Goal: Task Accomplishment & Management: Complete application form

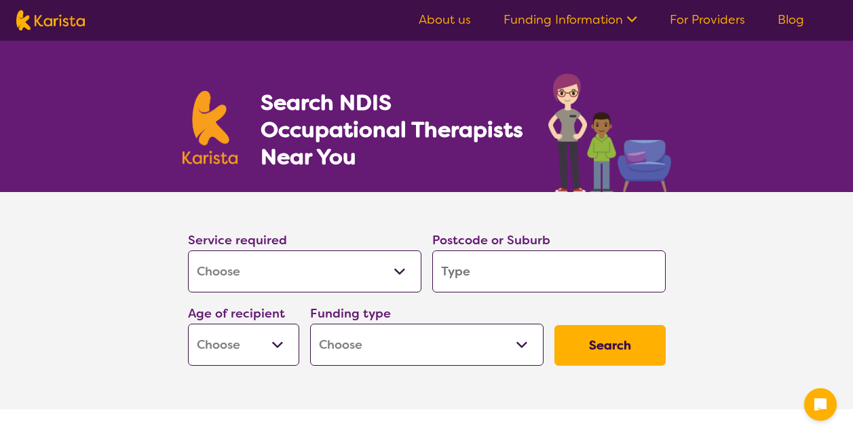
select select "[MEDICAL_DATA]"
click at [517, 269] on input "search" at bounding box center [548, 271] width 233 height 42
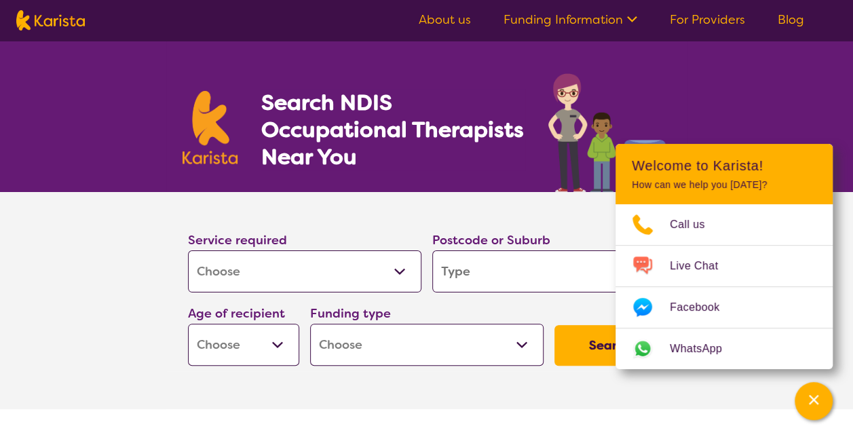
type input "5"
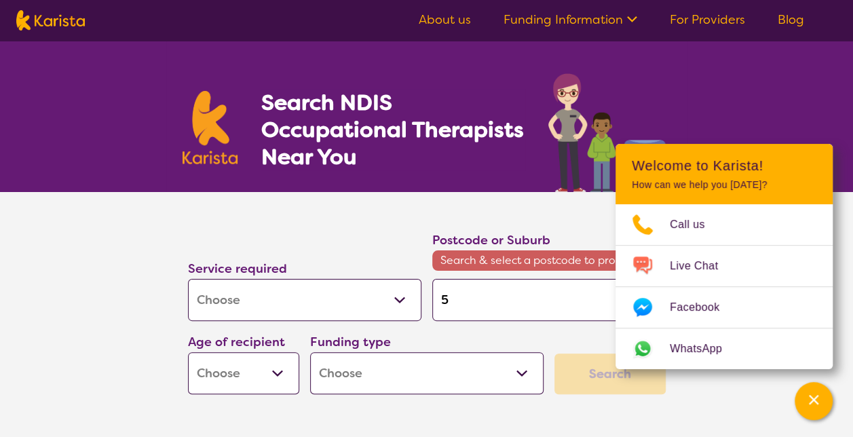
type input "50"
type input "509"
type input "5098"
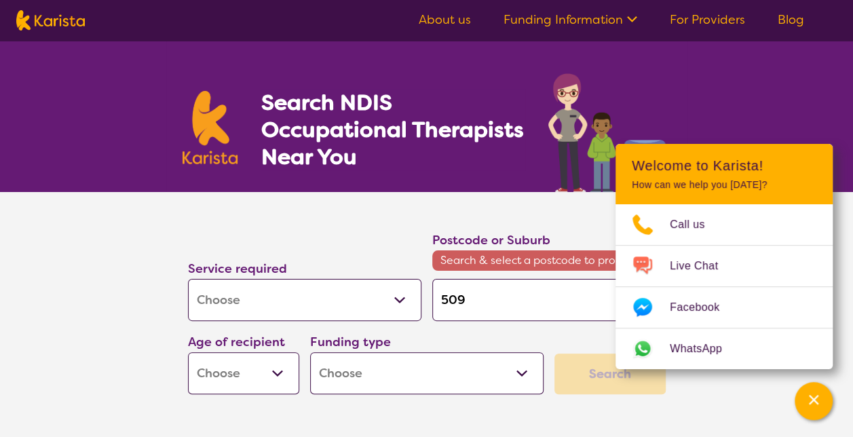
type input "5098"
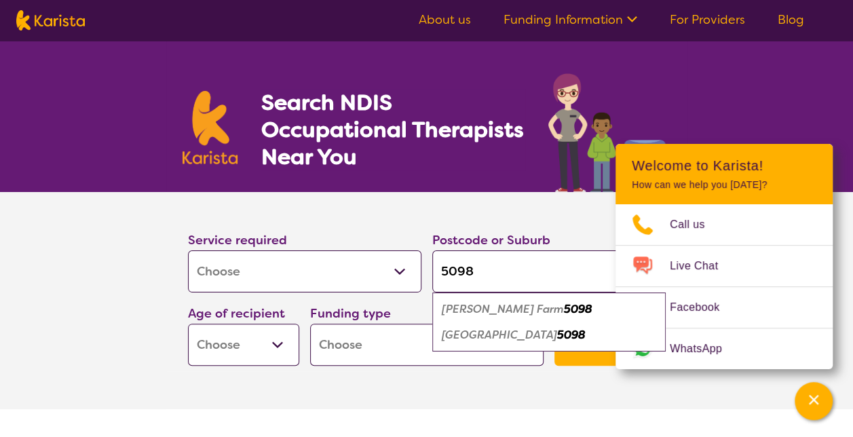
type input "5098"
click at [474, 311] on em "Ingle Farm" at bounding box center [503, 309] width 122 height 14
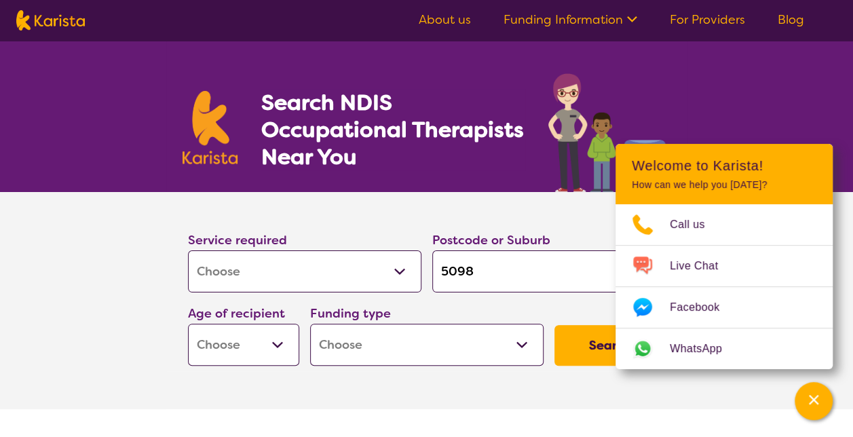
click at [273, 342] on select "Early Childhood - 0 to 9 Child - 10 to 11 Adolescent - 12 to 17 Adult - 18 to 6…" at bounding box center [243, 345] width 111 height 42
select select "EC"
click at [188, 324] on select "Early Childhood - 0 to 9 Child - 10 to 11 Adolescent - 12 to 17 Adult - 18 to 6…" at bounding box center [243, 345] width 111 height 42
select select "EC"
click at [461, 342] on select "Home Care Package (HCP) National Disability Insurance Scheme (NDIS) I don't know" at bounding box center [426, 345] width 233 height 42
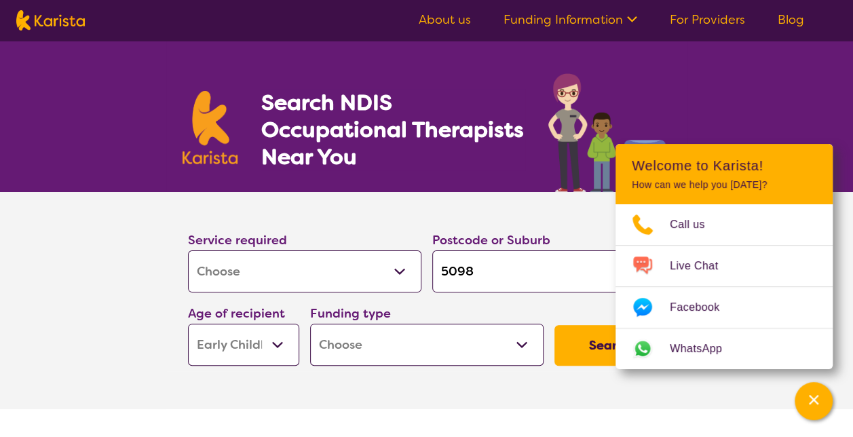
select select "NDIS"
click at [310, 324] on select "Home Care Package (HCP) National Disability Insurance Scheme (NDIS) I don't know" at bounding box center [426, 345] width 233 height 42
select select "NDIS"
click at [584, 343] on button "Search" at bounding box center [609, 345] width 111 height 41
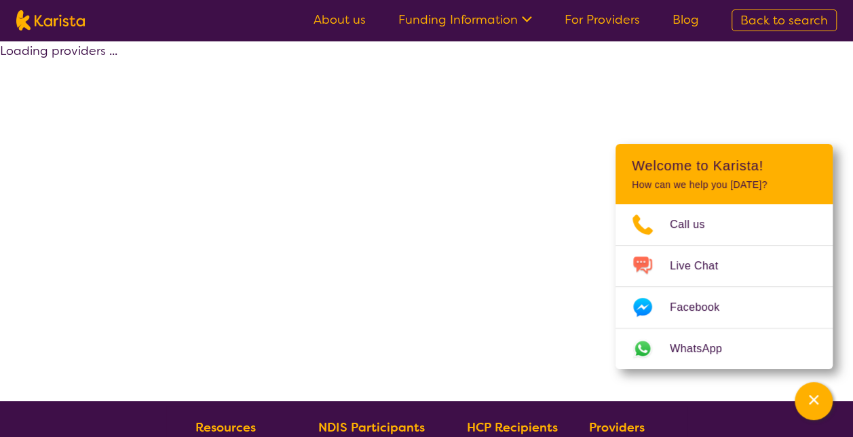
select select "by_score"
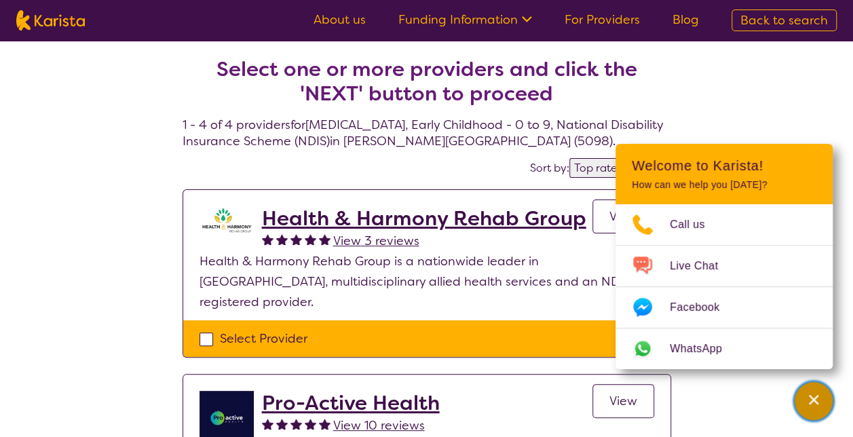
click at [823, 397] on div "Channel Menu" at bounding box center [813, 401] width 27 height 30
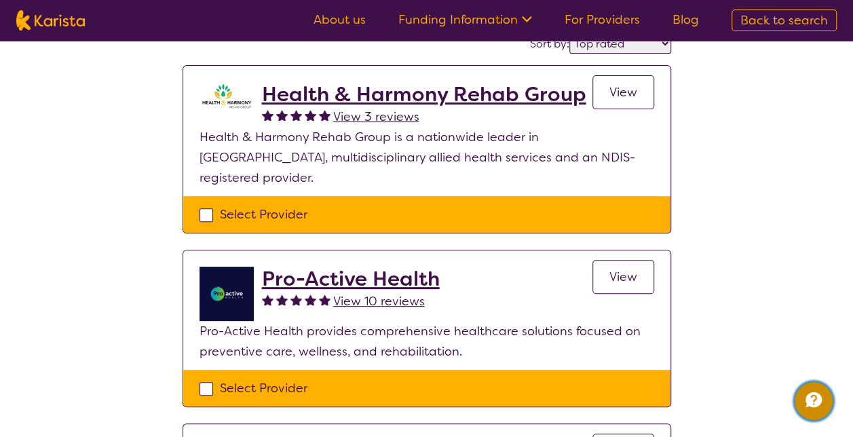
scroll to position [136, 0]
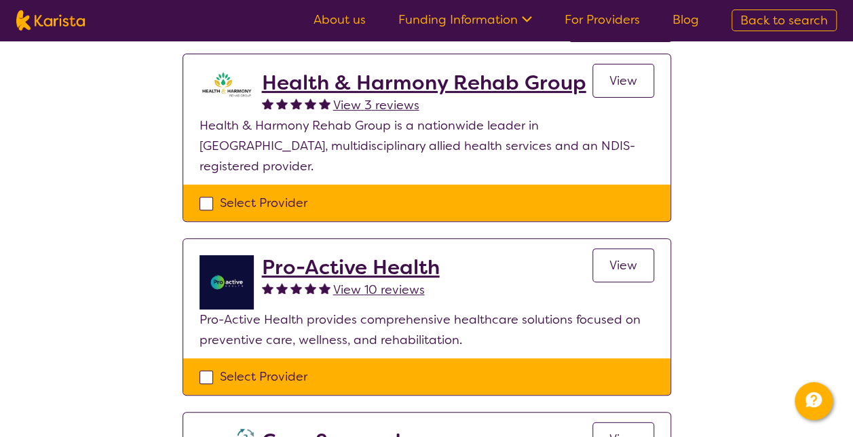
click at [617, 248] on link "View" at bounding box center [623, 265] width 62 height 34
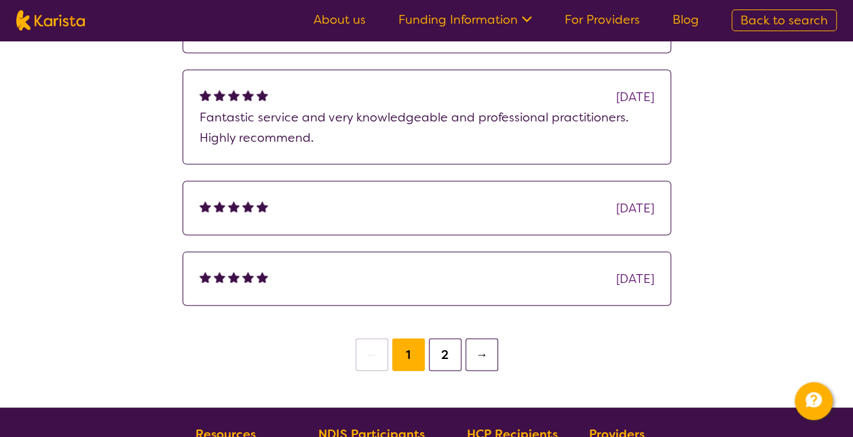
scroll to position [1425, 0]
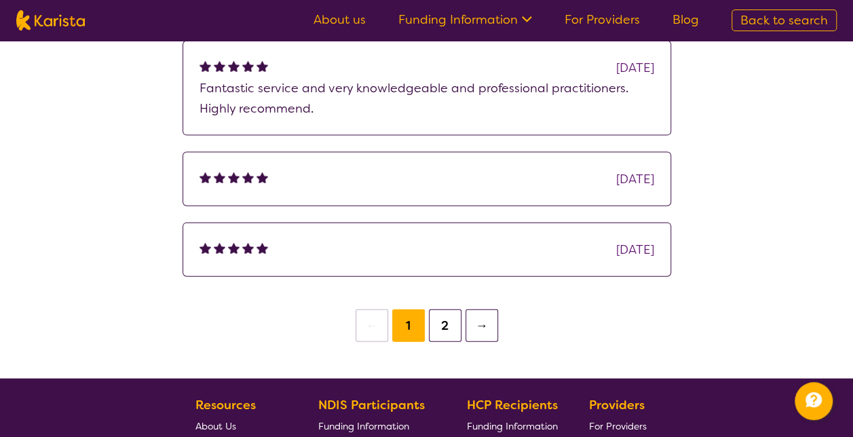
click at [481, 309] on button "→" at bounding box center [482, 325] width 33 height 33
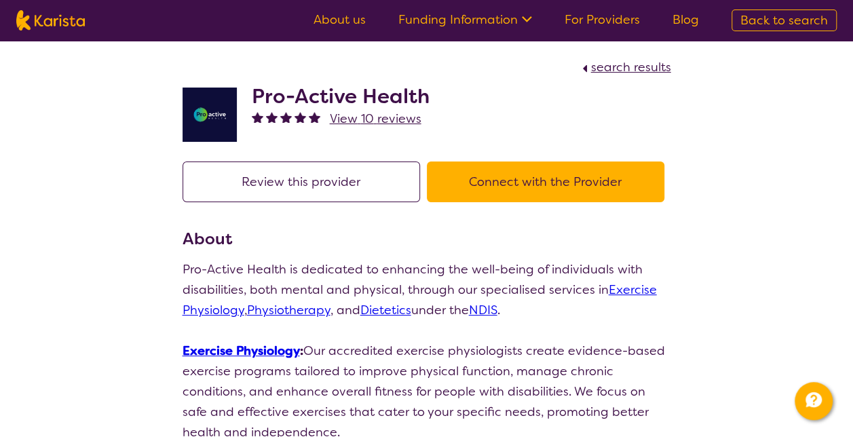
select select "by_score"
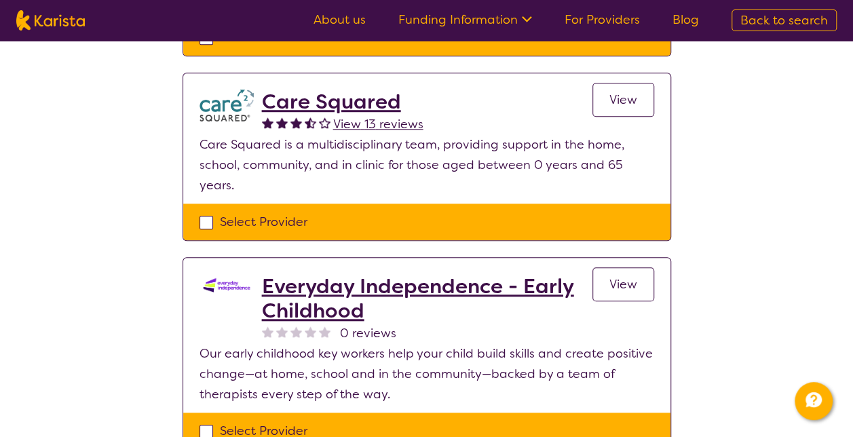
scroll to position [543, 0]
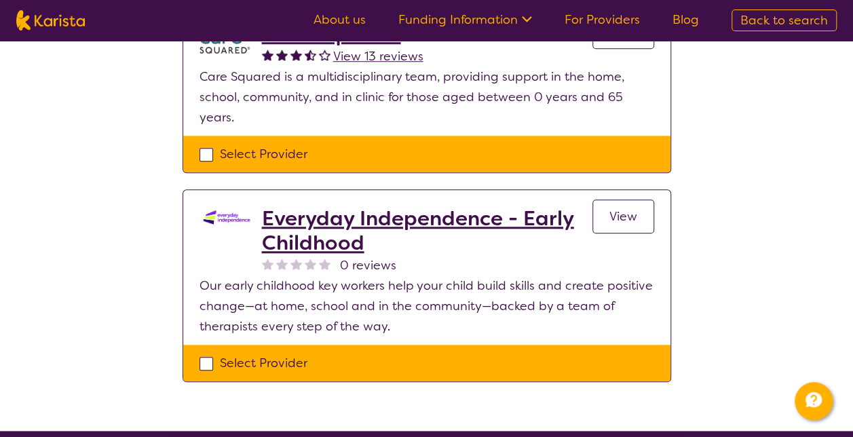
click at [634, 208] on span "View" at bounding box center [623, 216] width 28 height 16
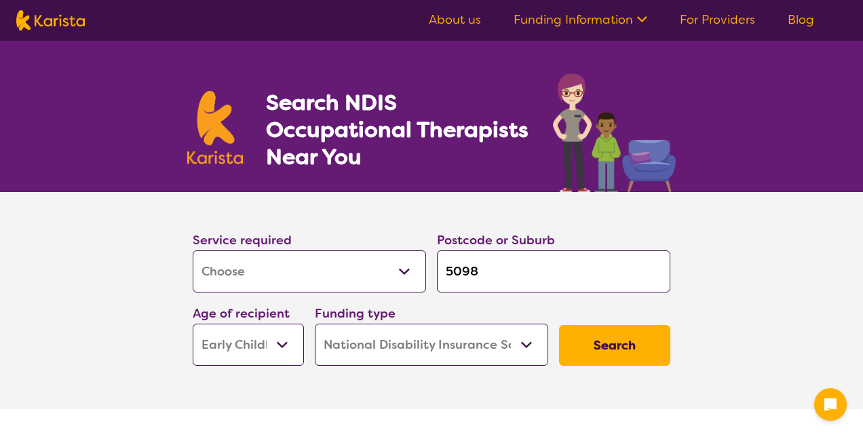
select select "[MEDICAL_DATA]"
select select "EC"
select select "NDIS"
select select "[MEDICAL_DATA]"
select select "EC"
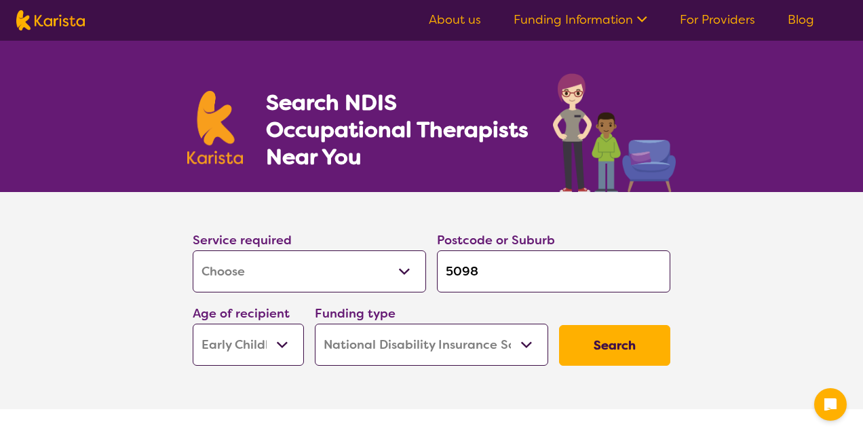
select select "NDIS"
select select "[MEDICAL_DATA]"
select select "EC"
select select "NDIS"
select select "[MEDICAL_DATA]"
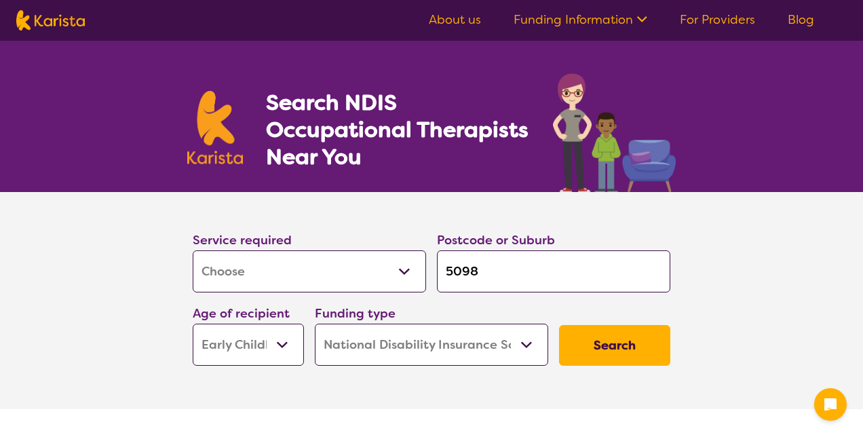
select select "EC"
select select "NDIS"
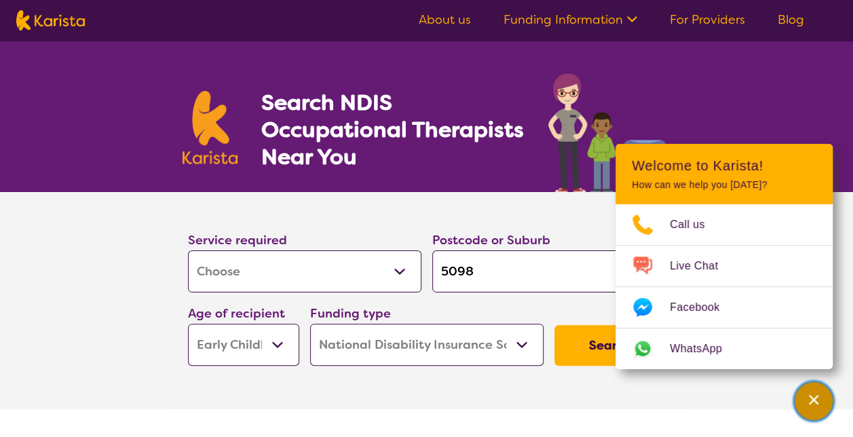
click at [823, 396] on div "Channel Menu" at bounding box center [813, 401] width 27 height 30
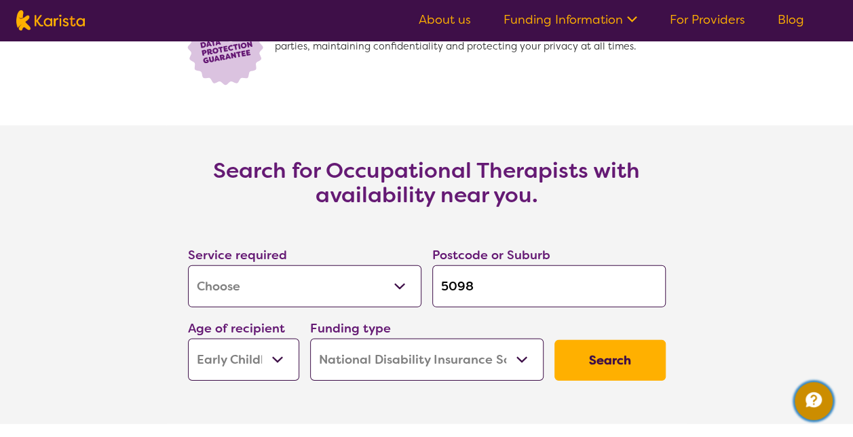
scroll to position [1900, 0]
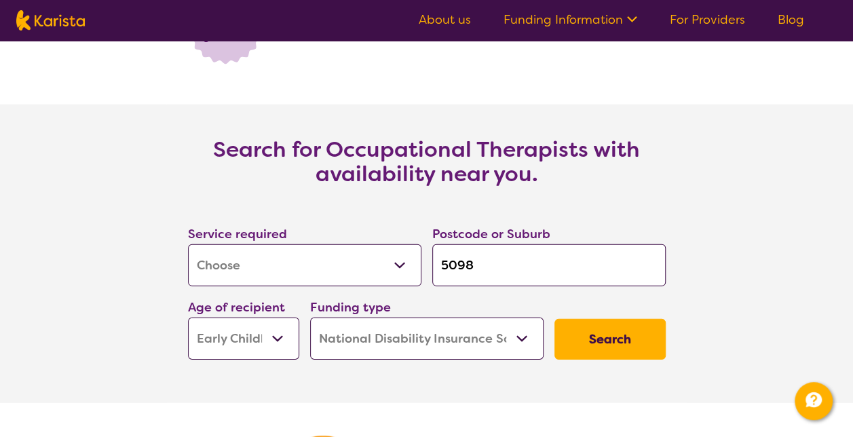
click at [594, 335] on button "Search" at bounding box center [609, 339] width 111 height 41
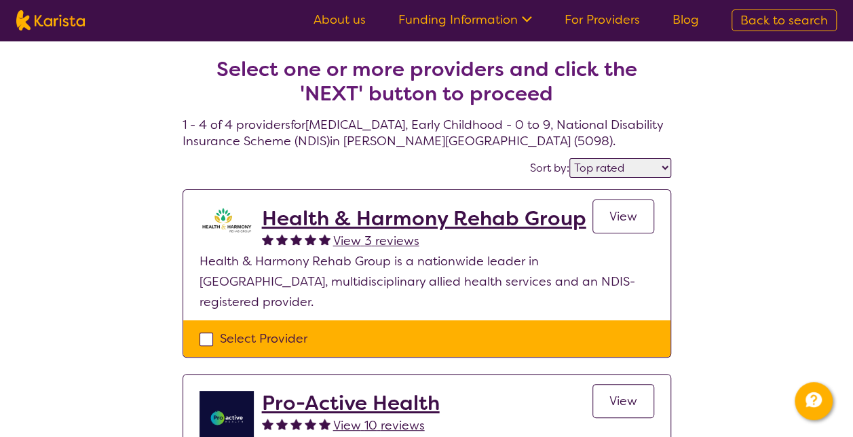
scroll to position [68, 0]
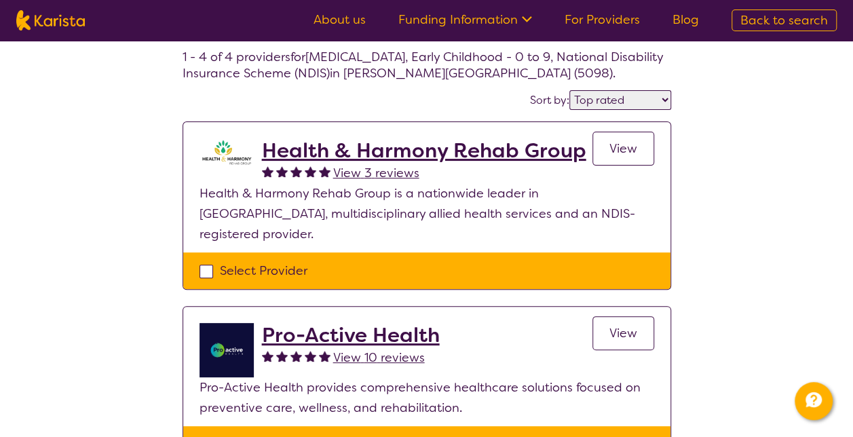
click at [662, 92] on select "Highly reviewed Top rated" at bounding box center [620, 100] width 102 height 20
select select "highly_reviewed"
click at [571, 90] on select "Highly reviewed Top rated" at bounding box center [620, 100] width 102 height 20
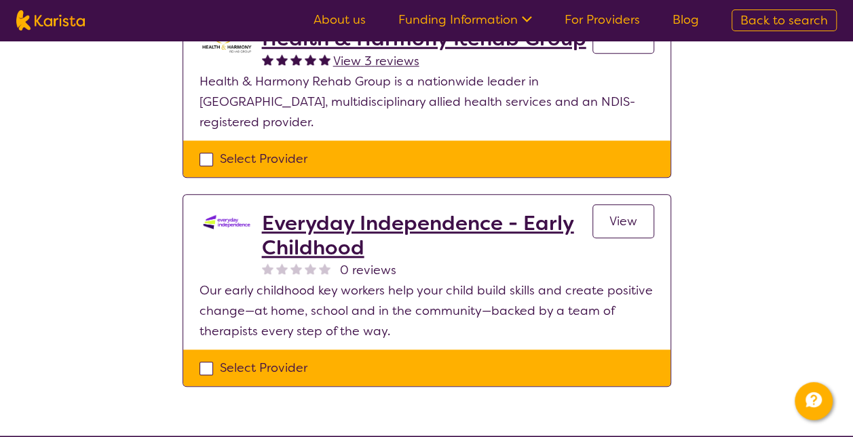
scroll to position [543, 0]
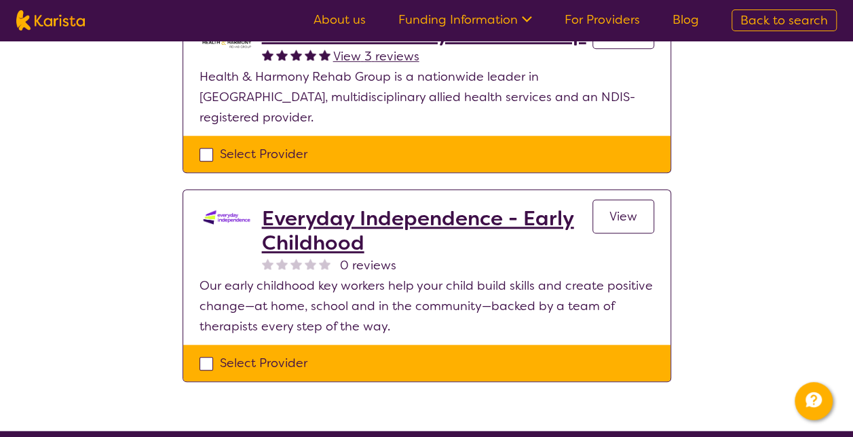
click at [630, 200] on link "View" at bounding box center [623, 217] width 62 height 34
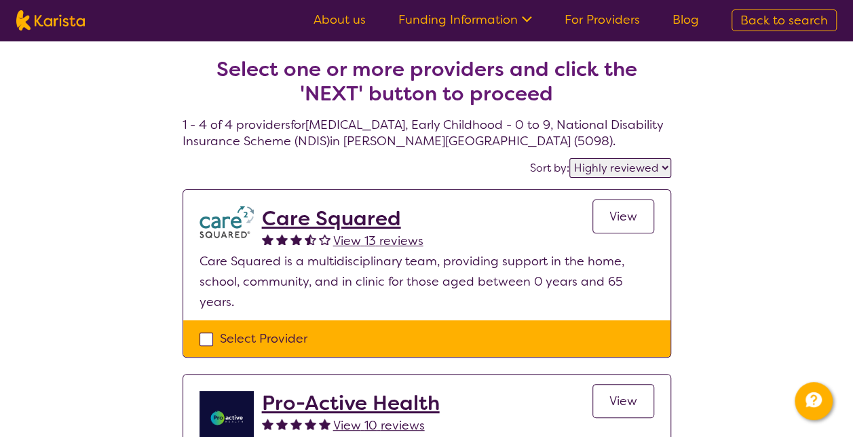
click at [610, 168] on select "Highly reviewed Top rated" at bounding box center [620, 168] width 102 height 20
select select "by_score"
click at [571, 158] on select "Highly reviewed Top rated" at bounding box center [620, 168] width 102 height 20
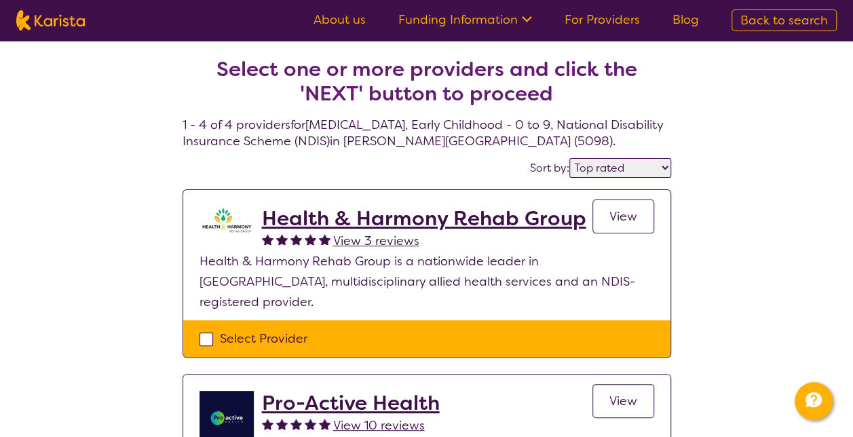
click at [624, 218] on span "View" at bounding box center [623, 216] width 28 height 16
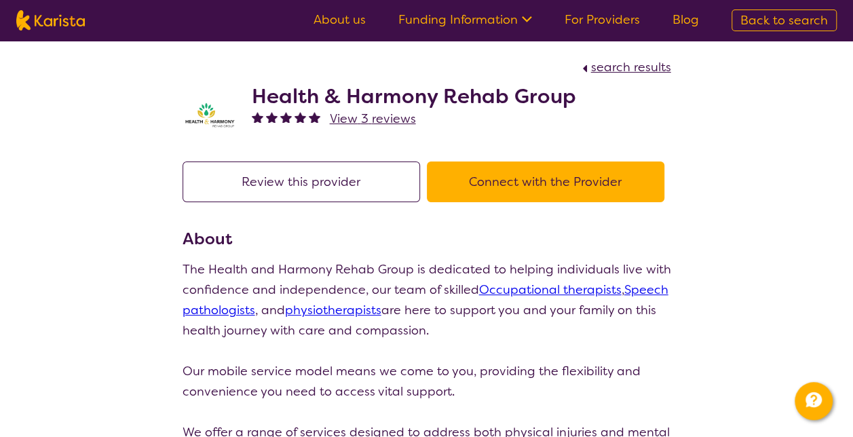
click at [532, 178] on button "Connect with the Provider" at bounding box center [546, 182] width 238 height 41
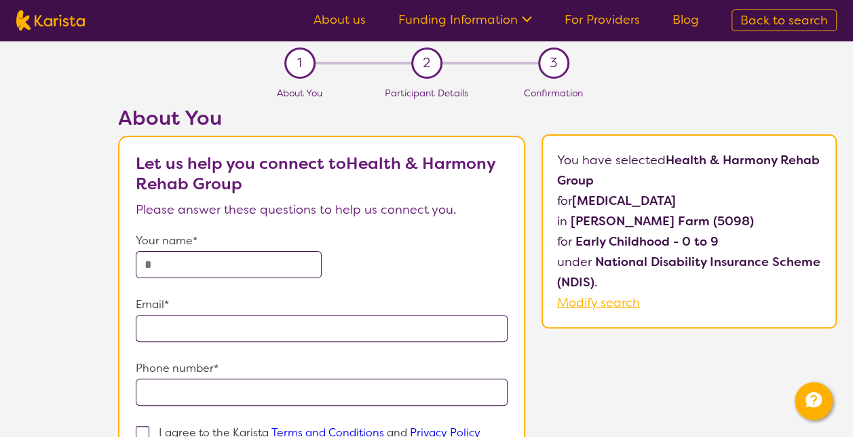
click at [237, 266] on input "text" at bounding box center [229, 264] width 186 height 27
click at [352, 290] on form "Your name* Email* Phone number* I agree to the Karista Terms and Conditions and…" at bounding box center [322, 370] width 372 height 278
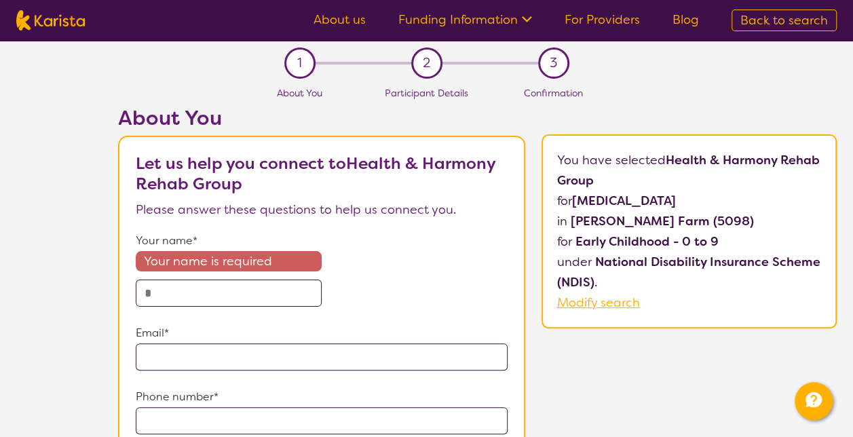
click at [212, 292] on input "text" at bounding box center [229, 293] width 186 height 27
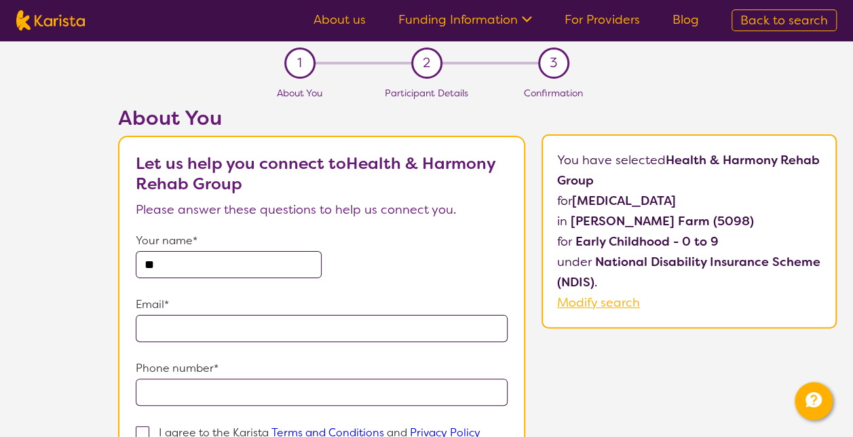
type input "*"
type input "******"
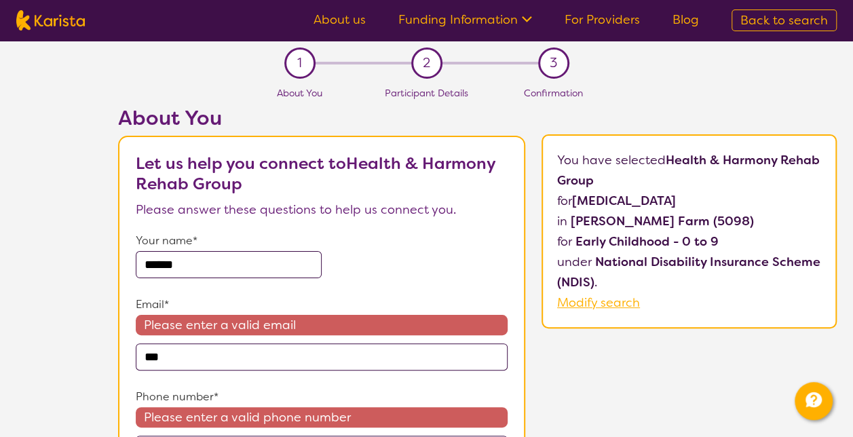
click at [189, 364] on input "***" at bounding box center [322, 356] width 372 height 27
type input "**********"
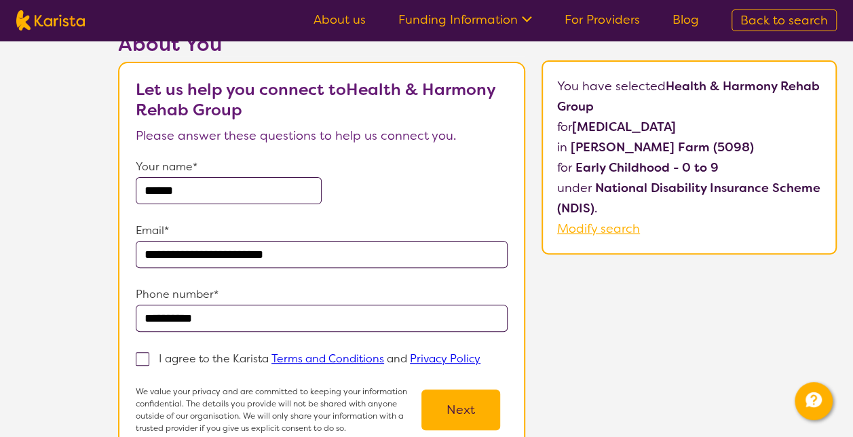
scroll to position [136, 0]
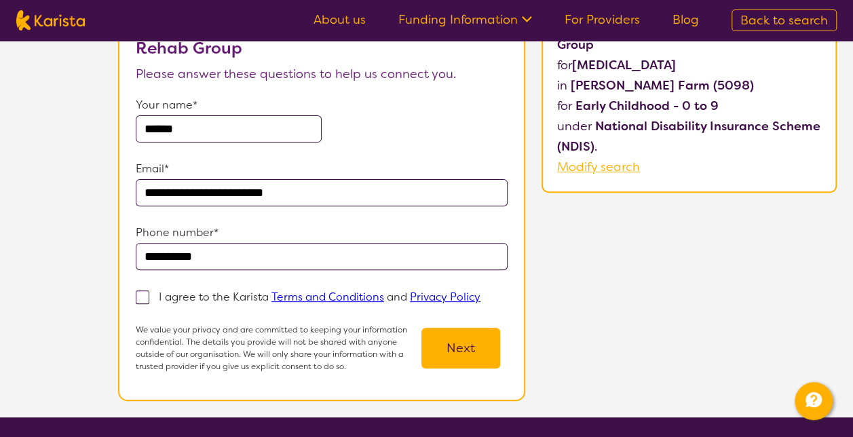
click at [143, 299] on span at bounding box center [143, 297] width 14 height 14
click at [480, 299] on input "I agree to the Karista Terms and Conditions and Privacy Policy" at bounding box center [484, 296] width 9 height 9
checkbox input "true"
click at [472, 360] on button "Next" at bounding box center [460, 348] width 79 height 41
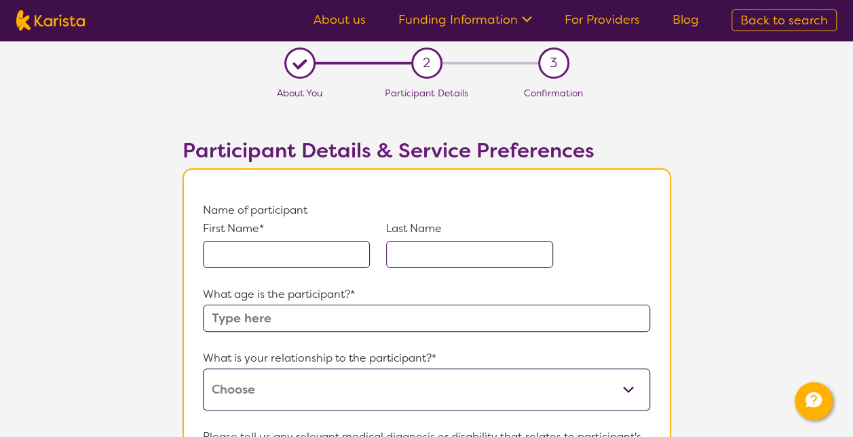
click at [315, 259] on input "text" at bounding box center [286, 254] width 167 height 27
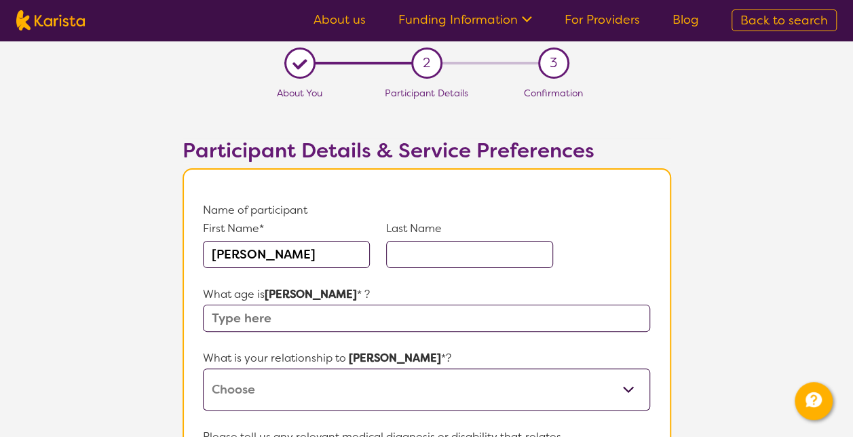
type input "[PERSON_NAME]"
click at [327, 313] on input "text" at bounding box center [426, 318] width 447 height 27
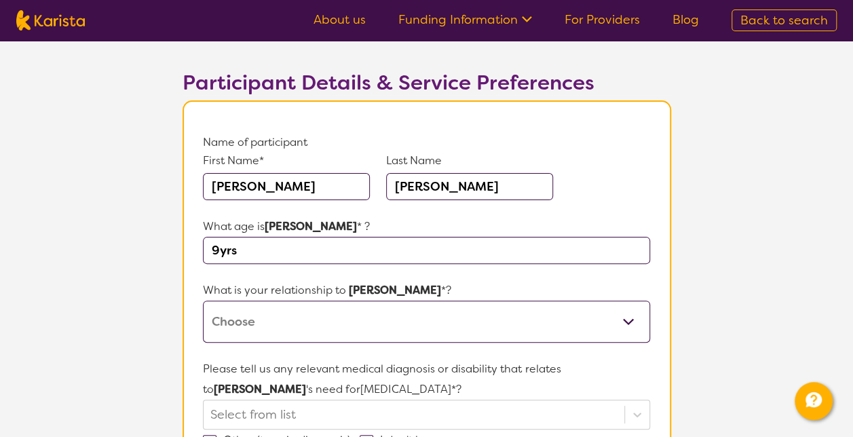
type input "9yrs"
click at [352, 313] on select "This request is for myself I am their parent I am their child I am their spouse…" at bounding box center [426, 322] width 447 height 42
select select "I am their parent"
click at [203, 301] on select "This request is for myself I am their parent I am their child I am their spouse…" at bounding box center [426, 322] width 447 height 42
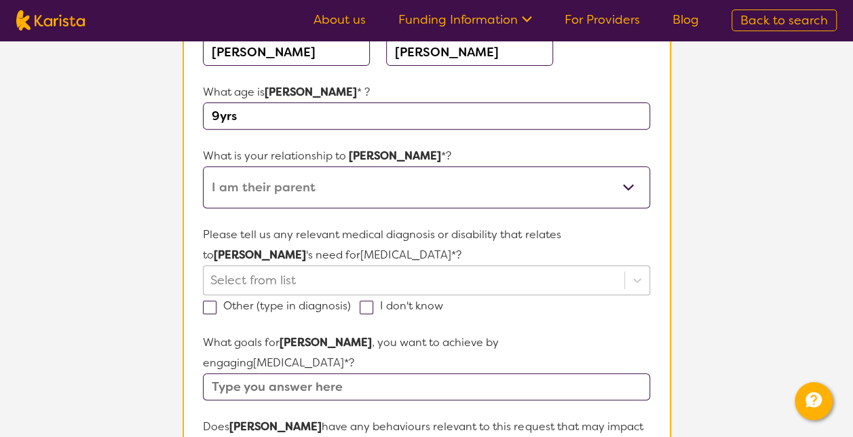
scroll to position [204, 0]
click at [635, 280] on div "Select from list" at bounding box center [426, 279] width 447 height 30
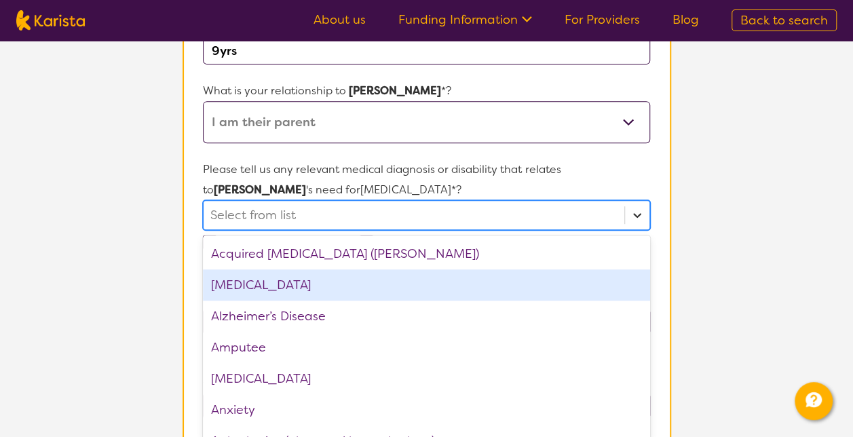
scroll to position [273, 0]
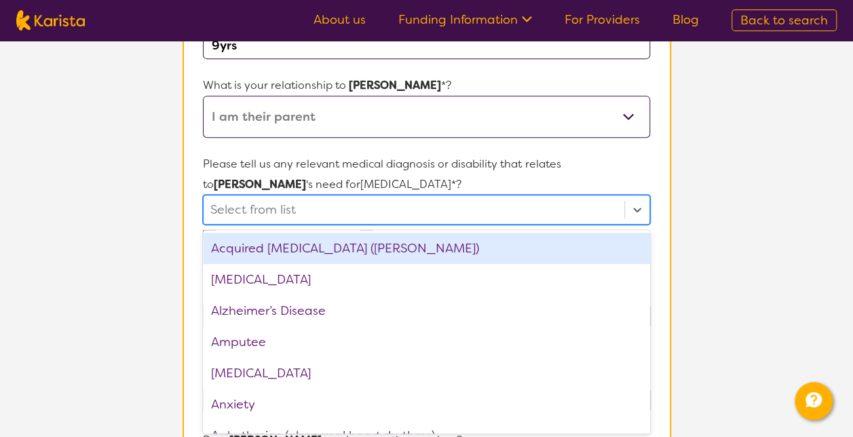
click at [230, 278] on div "[MEDICAL_DATA]" at bounding box center [426, 279] width 447 height 31
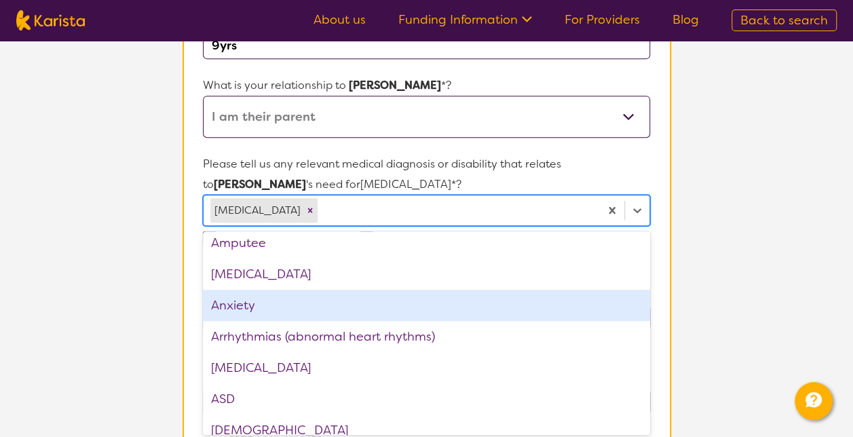
scroll to position [136, 0]
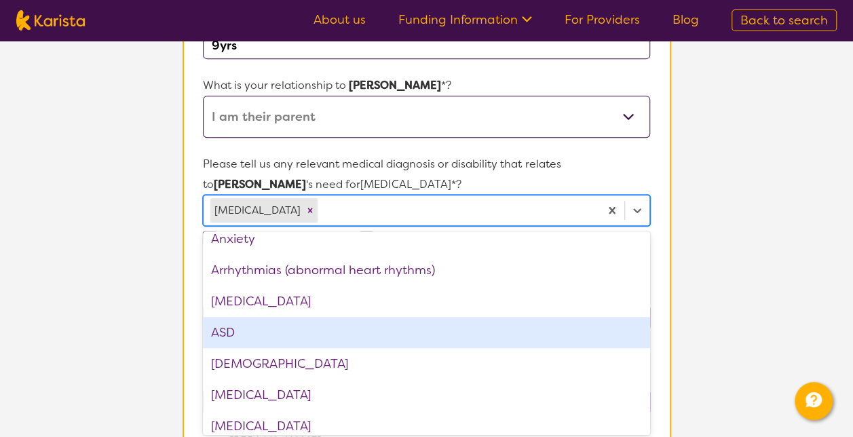
click at [239, 331] on div "ASD" at bounding box center [426, 332] width 447 height 31
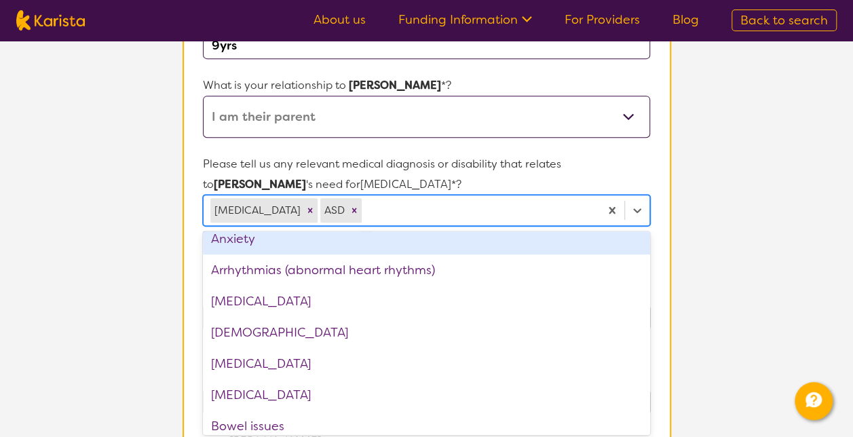
click at [532, 162] on p "Please tell us any relevant medical diagnosis or disability that relates to [PE…" at bounding box center [426, 174] width 447 height 41
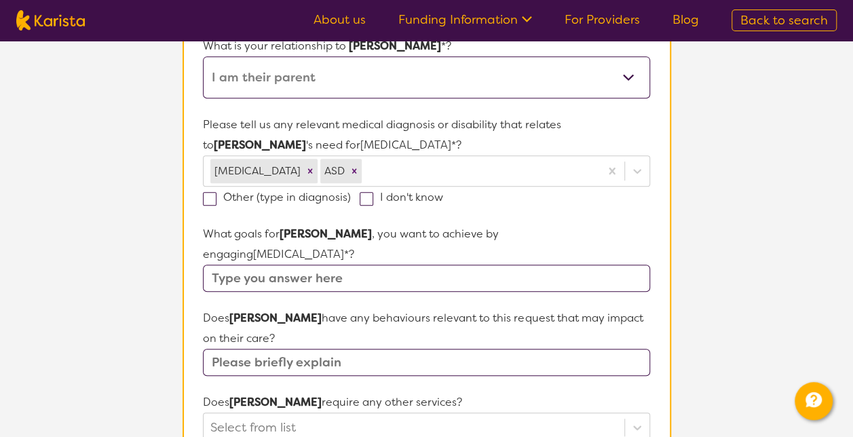
scroll to position [341, 0]
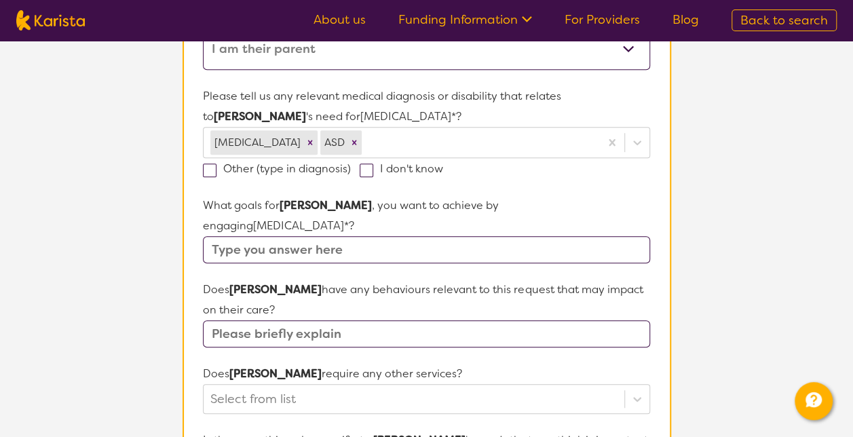
click at [411, 236] on input "text" at bounding box center [426, 249] width 447 height 27
click at [524, 236] on input "social skills, emotional regulation, food aversion," at bounding box center [426, 249] width 447 height 27
type input "social skills, emotional regulation, food aversion"
click at [390, 320] on input "text" at bounding box center [426, 333] width 447 height 27
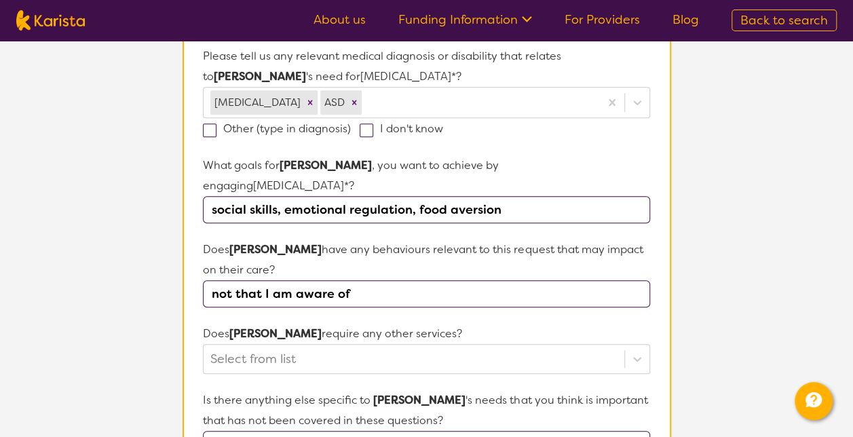
scroll to position [409, 0]
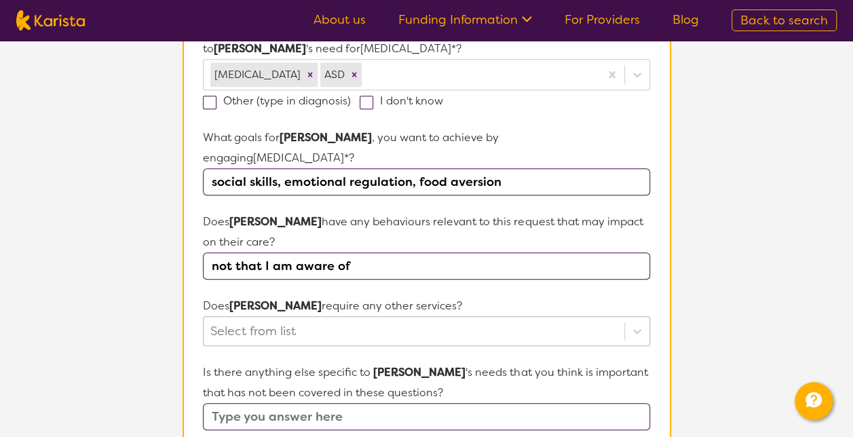
type input "not that I am aware of"
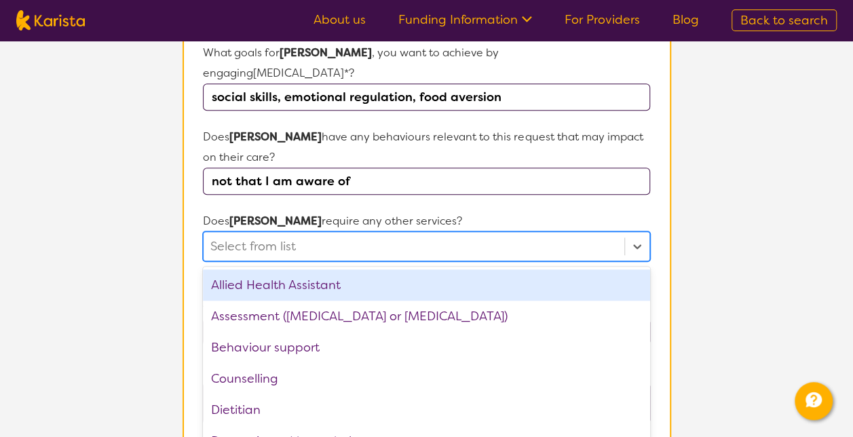
click at [314, 261] on div "option Allied Health Assistant focused, 1 of 21. 21 results available. Use Up a…" at bounding box center [426, 246] width 447 height 30
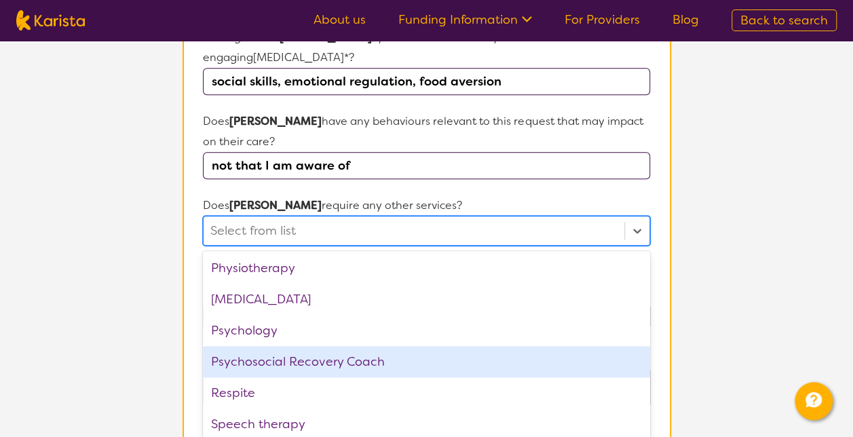
scroll to position [457, 0]
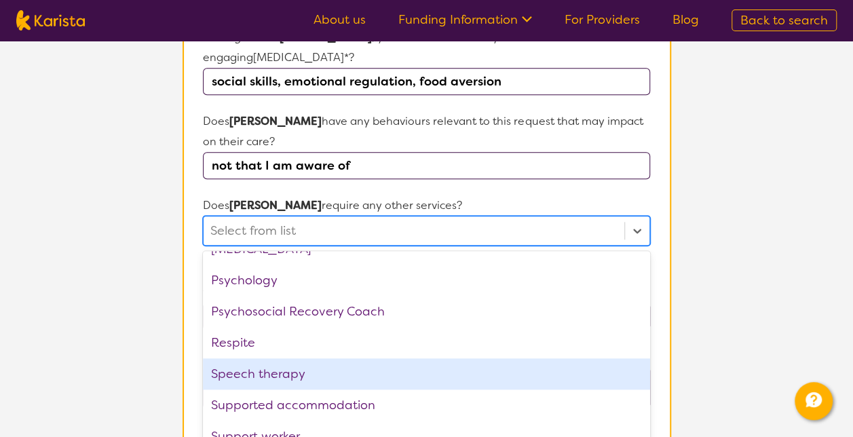
click at [286, 358] on div "Speech therapy" at bounding box center [426, 373] width 447 height 31
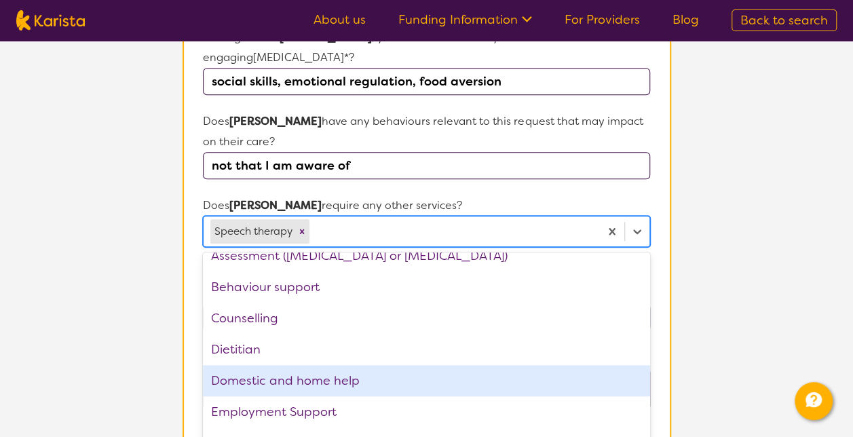
scroll to position [19, 0]
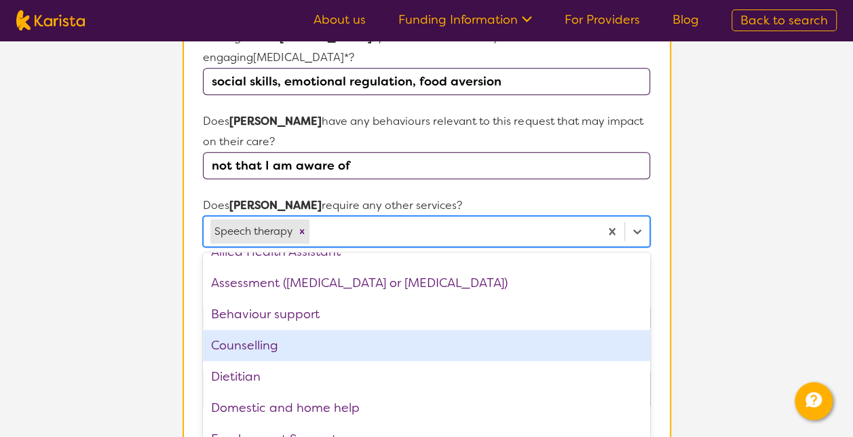
click at [278, 330] on div "Counselling" at bounding box center [426, 345] width 447 height 31
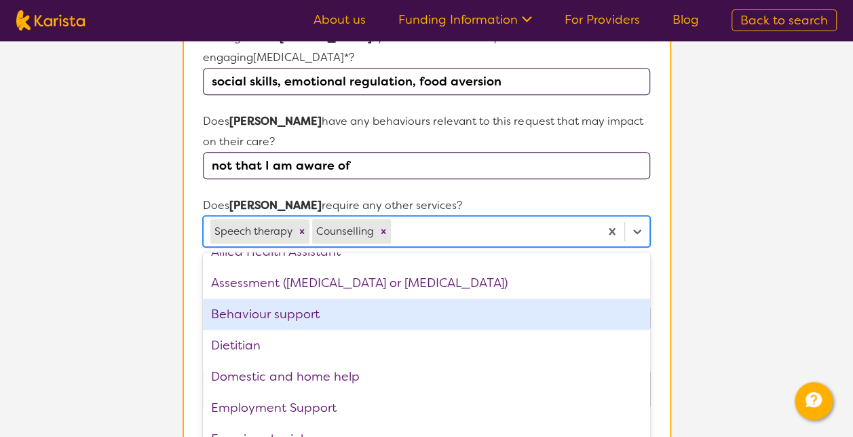
scroll to position [0, 0]
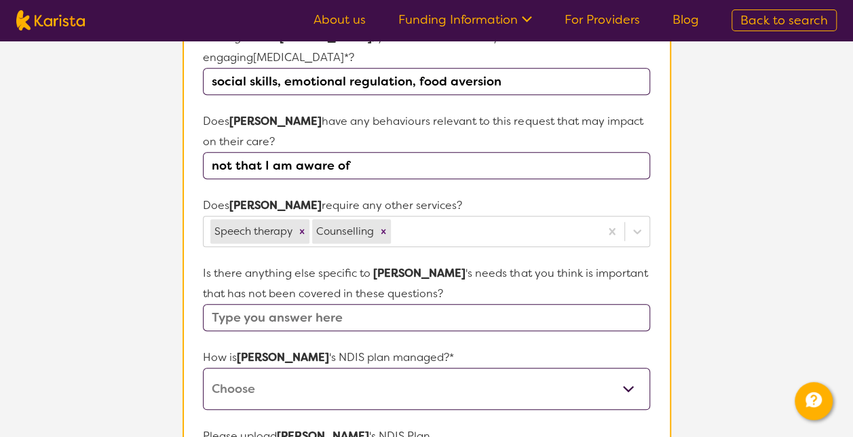
click at [531, 155] on input "not that I am aware of" at bounding box center [426, 165] width 447 height 27
click at [367, 304] on input "text" at bounding box center [426, 317] width 447 height 27
type input "no"
click at [293, 376] on select "Self-managed NDIS plan Managed by a registered plan management provider (not th…" at bounding box center [426, 389] width 447 height 42
select select "Self Managed"
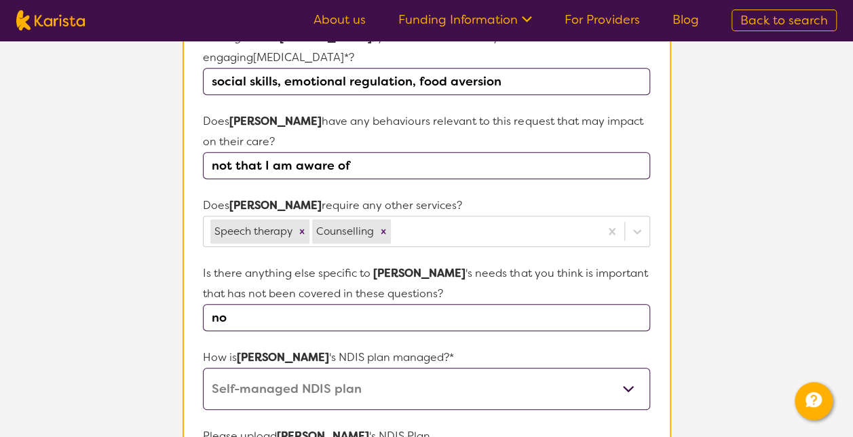
click at [203, 368] on select "Self-managed NDIS plan Managed by a registered plan management provider (not th…" at bounding box center [426, 389] width 447 height 42
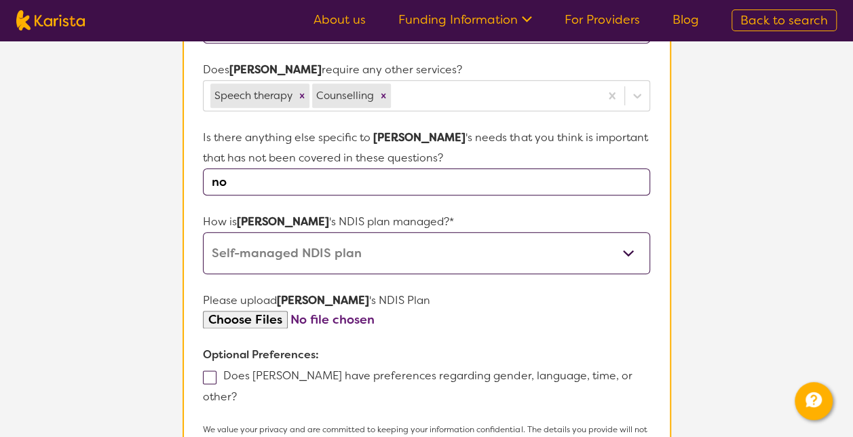
scroll to position [713, 0]
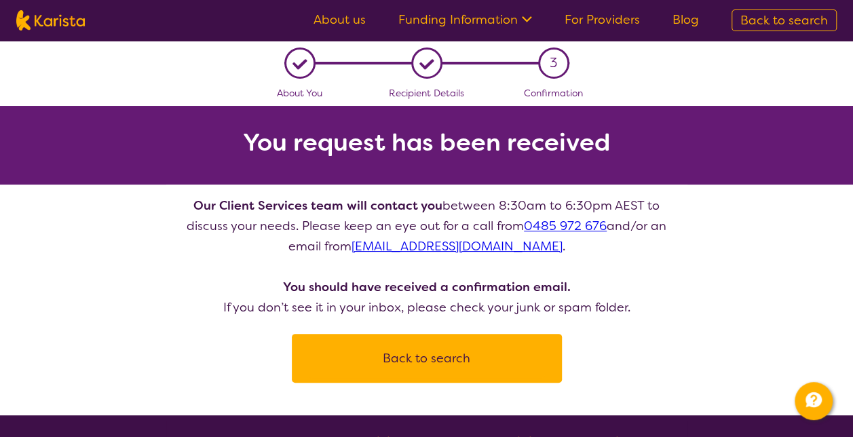
click at [460, 362] on button "Back to search" at bounding box center [427, 358] width 238 height 41
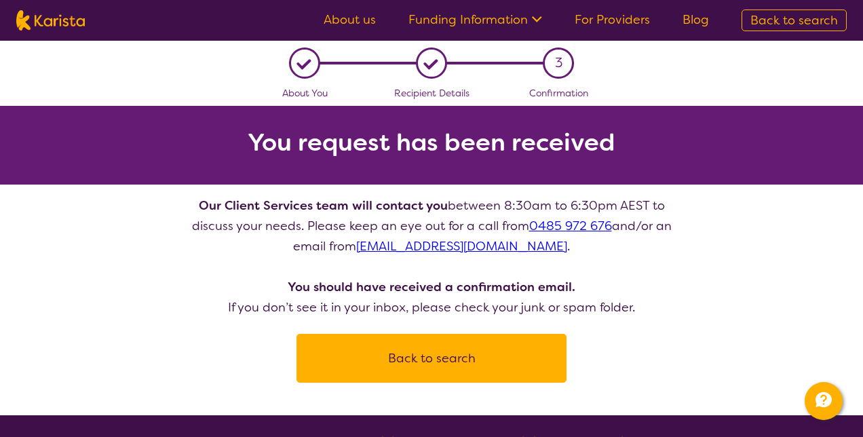
select select "[MEDICAL_DATA]"
select select "EC"
select select "NDIS"
select select "[MEDICAL_DATA]"
select select "EC"
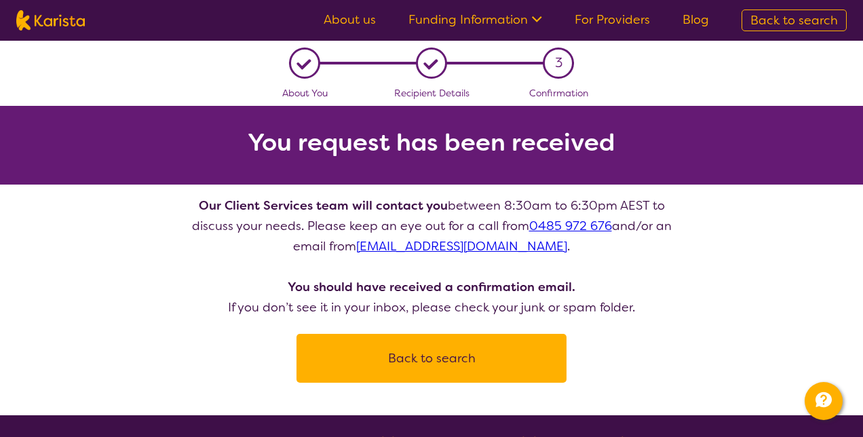
select select "NDIS"
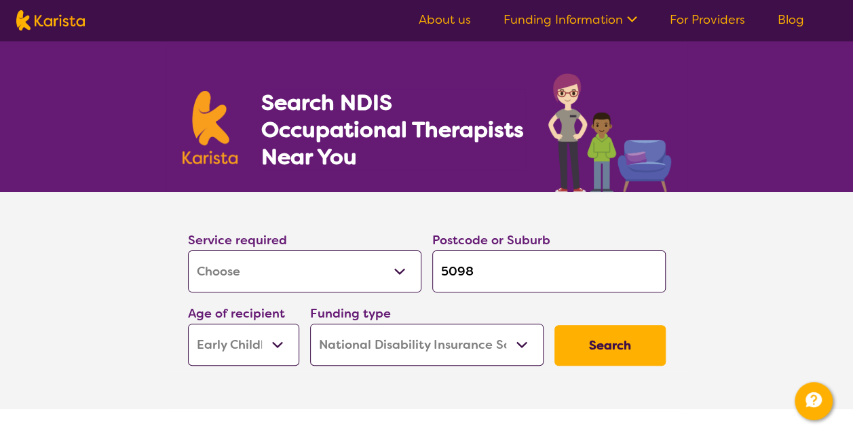
click at [626, 349] on button "Search" at bounding box center [609, 345] width 111 height 41
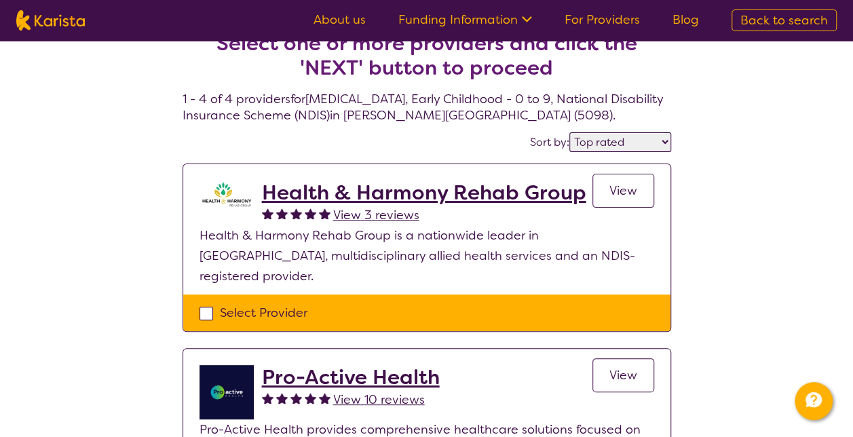
scroll to position [8, 0]
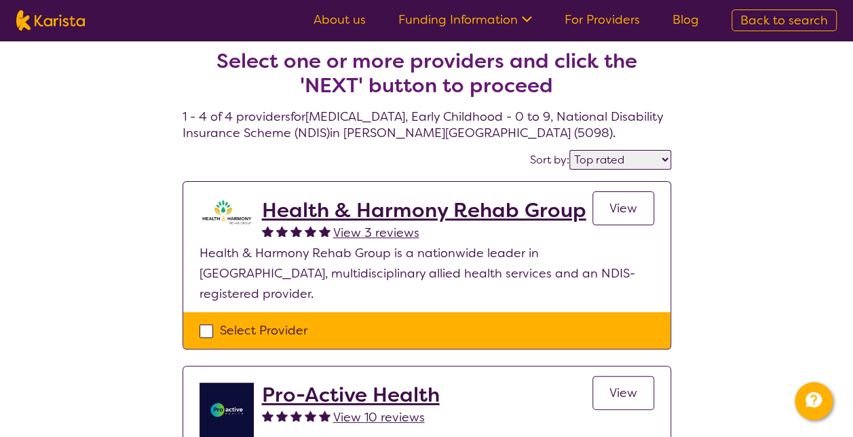
click at [611, 155] on select "Highly reviewed Top rated" at bounding box center [620, 160] width 102 height 20
click at [571, 150] on select "Highly reviewed Top rated" at bounding box center [620, 160] width 102 height 20
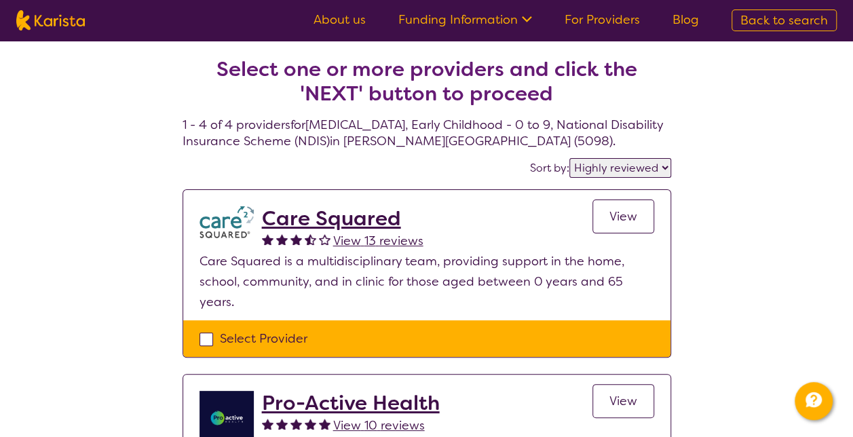
scroll to position [8, 0]
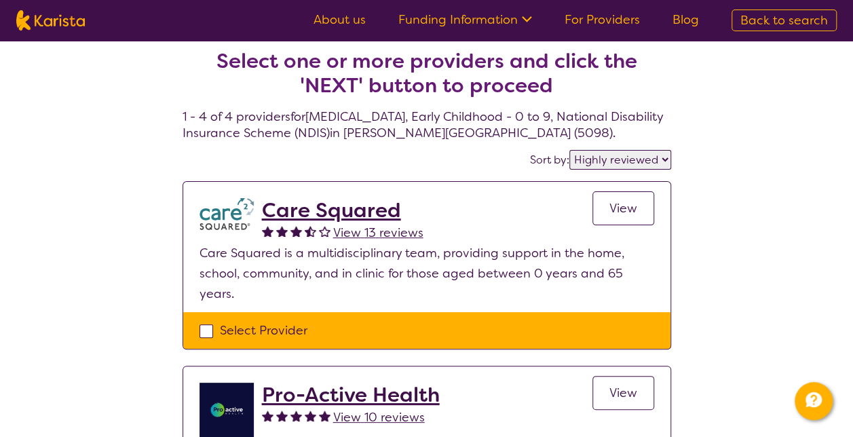
click at [627, 159] on select "Highly reviewed Top rated" at bounding box center [620, 160] width 102 height 20
select select "by_score"
click at [571, 150] on select "Highly reviewed Top rated" at bounding box center [620, 160] width 102 height 20
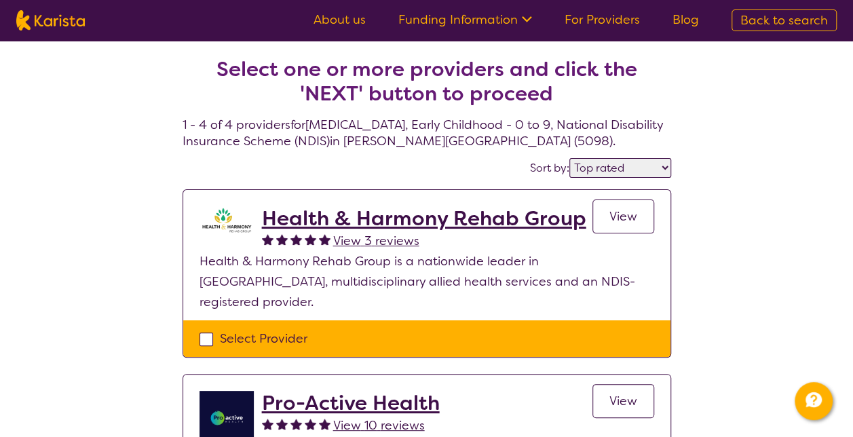
click at [620, 220] on span "View" at bounding box center [623, 216] width 28 height 16
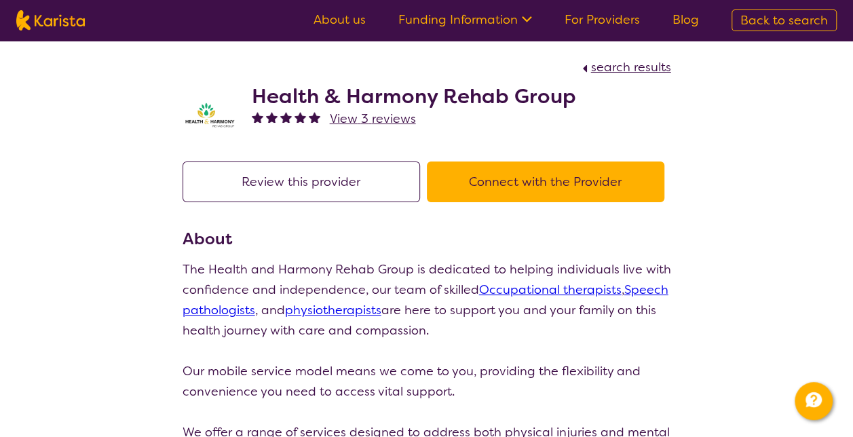
click at [599, 176] on button "Connect with the Provider" at bounding box center [546, 182] width 238 height 41
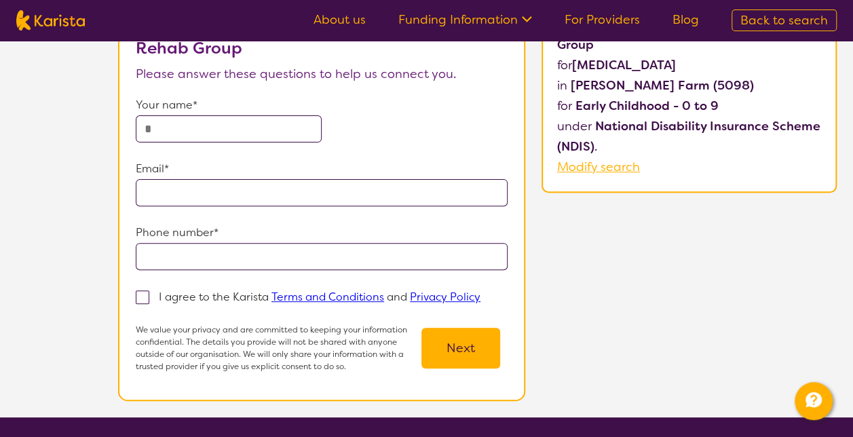
scroll to position [68, 0]
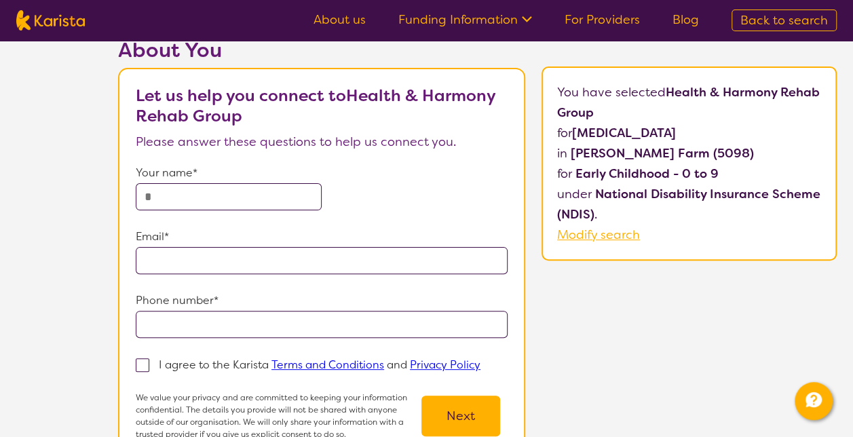
click at [213, 193] on input "text" at bounding box center [229, 196] width 186 height 27
type input "******"
type input "**********"
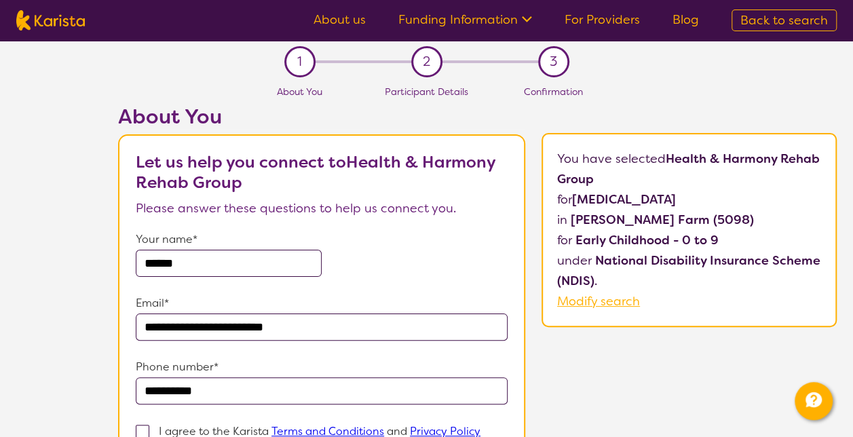
scroll to position [0, 0]
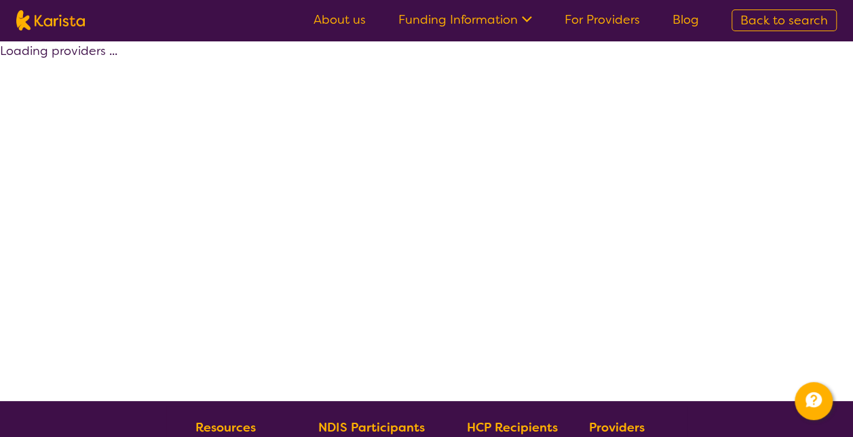
select select "by_score"
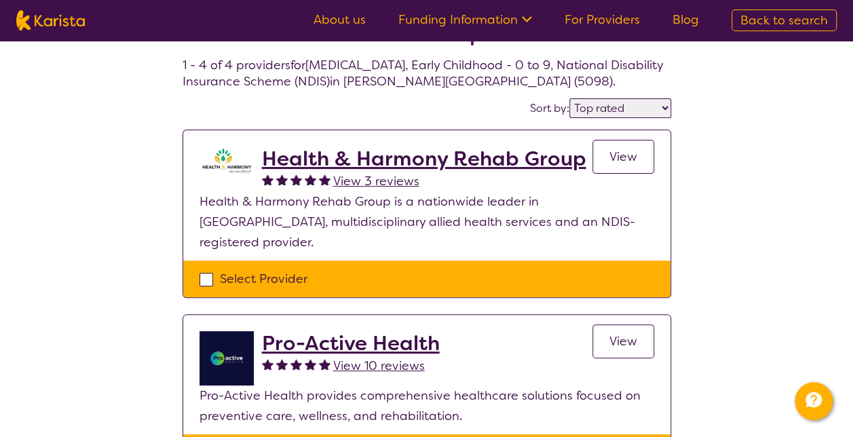
scroll to position [136, 0]
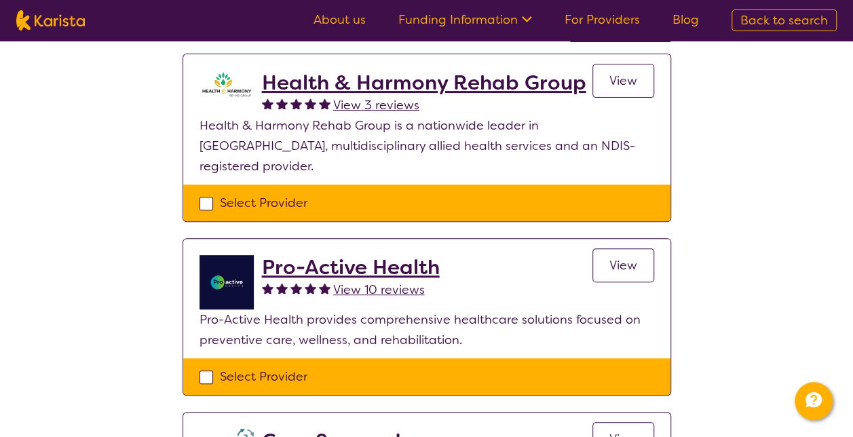
click at [324, 282] on div "Pro-Active Health View 10 reviews" at bounding box center [351, 282] width 178 height 54
click at [332, 255] on h2 "Pro-Active Health" at bounding box center [351, 267] width 178 height 24
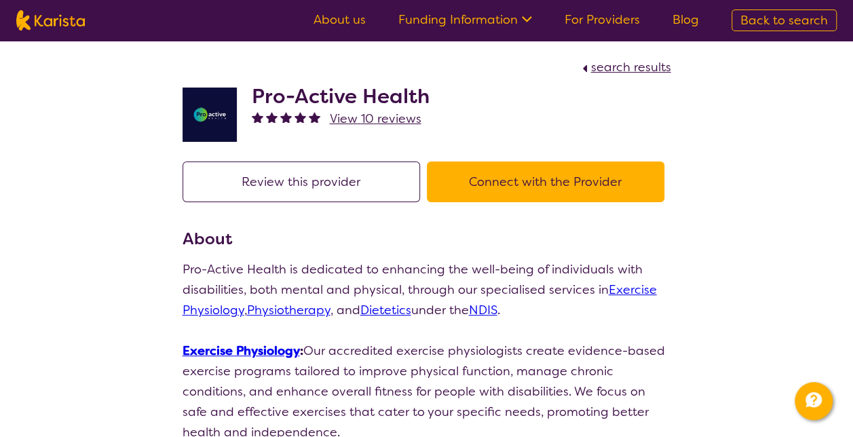
click at [558, 170] on button "Connect with the Provider" at bounding box center [546, 182] width 238 height 41
